Goal: Information Seeking & Learning: Learn about a topic

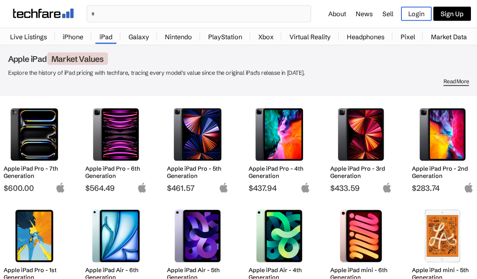
scroll to position [16, 0]
click at [358, 135] on img at bounding box center [361, 134] width 50 height 53
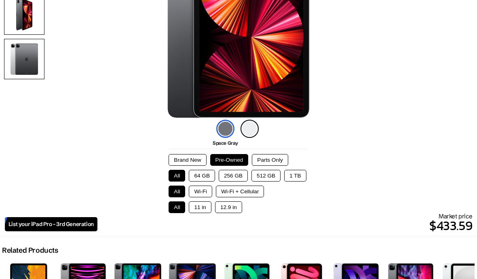
scroll to position [133, 0]
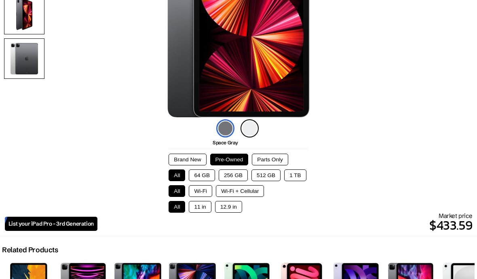
click at [228, 211] on button "12.9 in" at bounding box center [228, 207] width 27 height 12
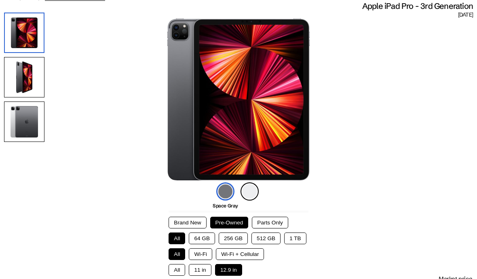
scroll to position [71, 0]
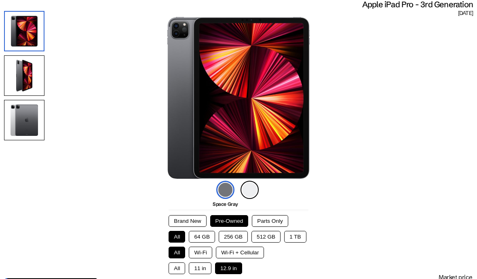
click at [235, 256] on button "Wi-Fi + Cellular" at bounding box center [240, 252] width 48 height 12
click at [237, 238] on button "256 GB" at bounding box center [233, 237] width 29 height 12
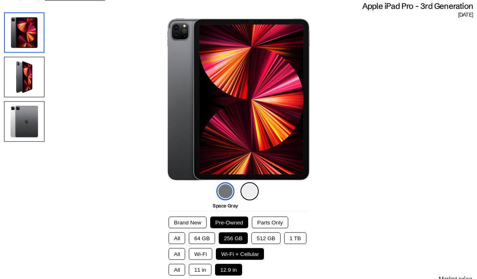
scroll to position [76, 0]
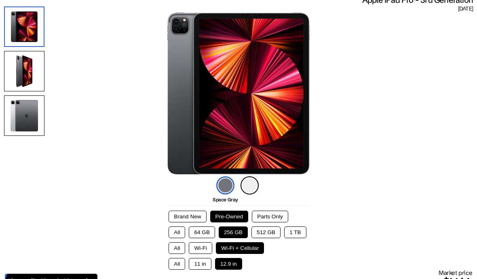
click at [185, 216] on button "Brand New" at bounding box center [188, 217] width 38 height 12
click at [177, 236] on button "All" at bounding box center [177, 232] width 17 height 12
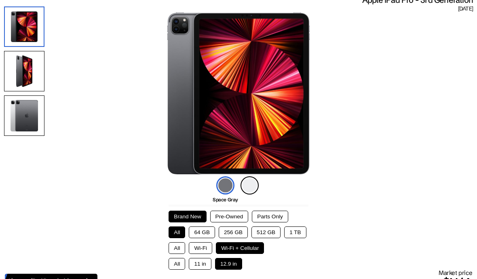
click at [183, 248] on button "All" at bounding box center [177, 248] width 17 height 12
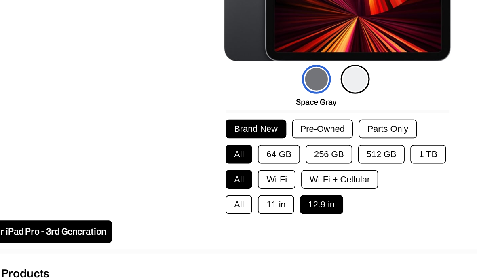
click at [114, 238] on div at bounding box center [239, 239] width 490 height 2
click at [169, 204] on button "All" at bounding box center [177, 210] width 17 height 12
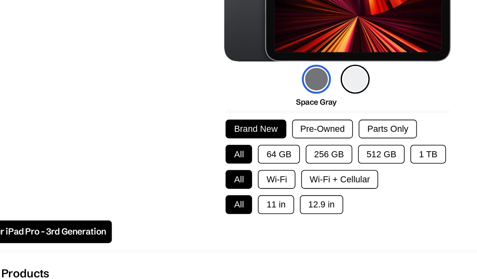
click at [169, 204] on button "All" at bounding box center [177, 210] width 17 height 12
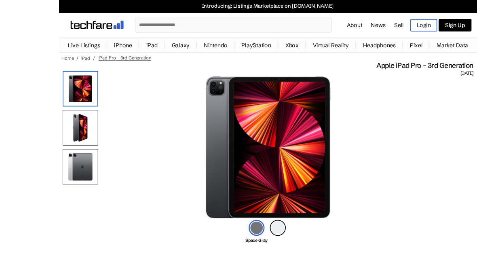
scroll to position [118, 0]
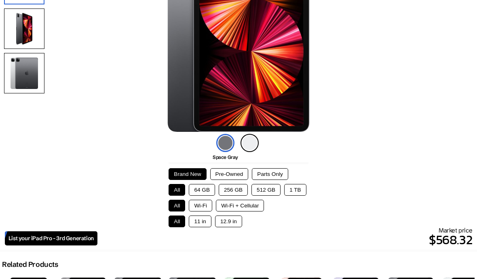
click at [231, 176] on button "Pre-Owned" at bounding box center [229, 174] width 38 height 12
click at [235, 194] on button "256 GB" at bounding box center [233, 190] width 29 height 12
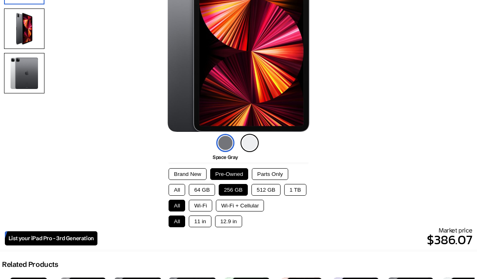
click at [240, 208] on button "Wi-Fi + Cellular" at bounding box center [240, 206] width 48 height 12
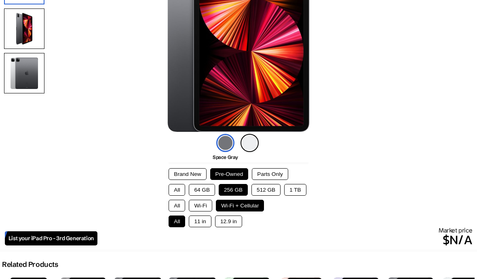
click at [202, 209] on button "Wi-Fi" at bounding box center [200, 206] width 23 height 12
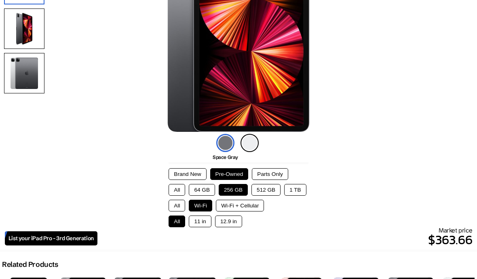
click at [229, 226] on button "12.9 in" at bounding box center [228, 221] width 27 height 12
click at [265, 192] on button "512 GB" at bounding box center [265, 190] width 29 height 12
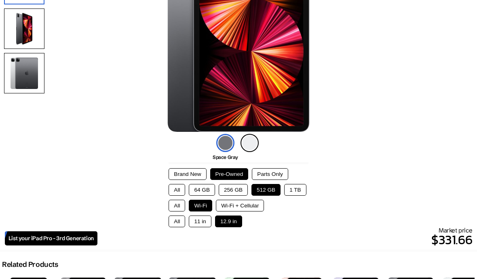
click at [184, 180] on button "Brand New" at bounding box center [188, 174] width 38 height 12
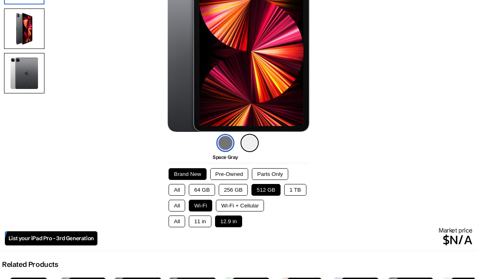
click at [179, 193] on button "All" at bounding box center [177, 190] width 17 height 12
click at [179, 203] on button "All" at bounding box center [177, 206] width 17 height 12
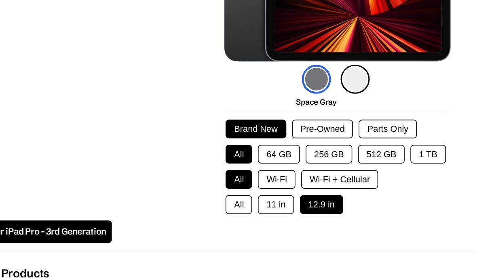
click at [169, 204] on button "All" at bounding box center [177, 210] width 17 height 12
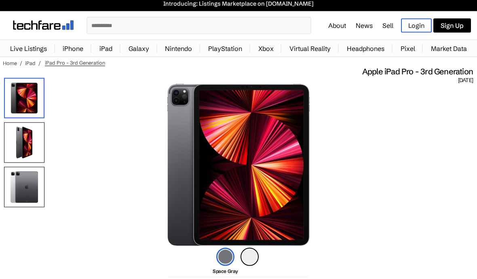
scroll to position [0, 0]
